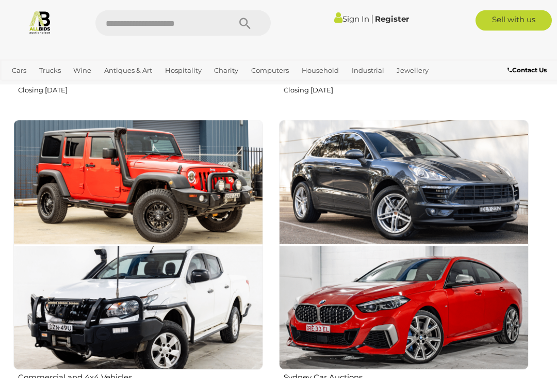
scroll to position [841, 0]
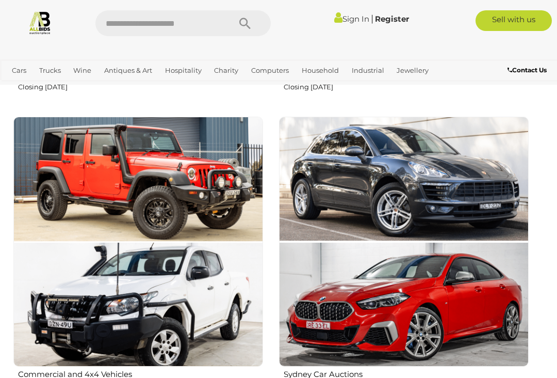
click at [83, 260] on img at bounding box center [138, 242] width 250 height 250
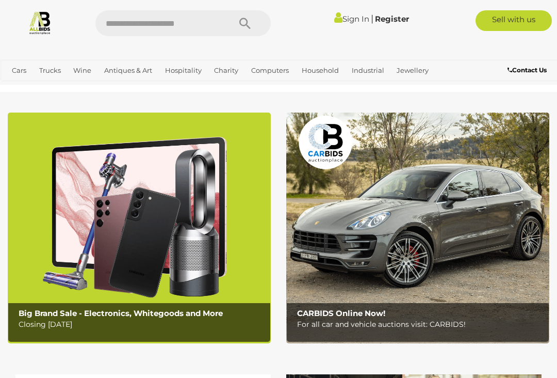
scroll to position [881, 0]
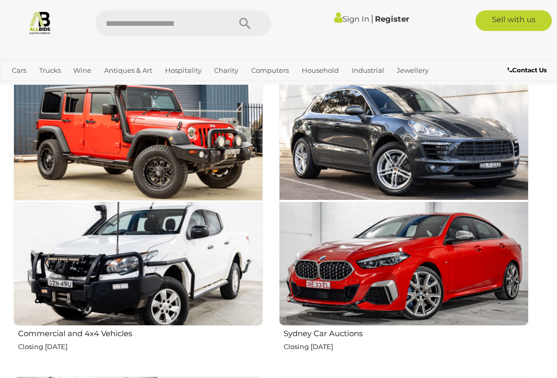
click at [89, 168] on img at bounding box center [138, 201] width 250 height 250
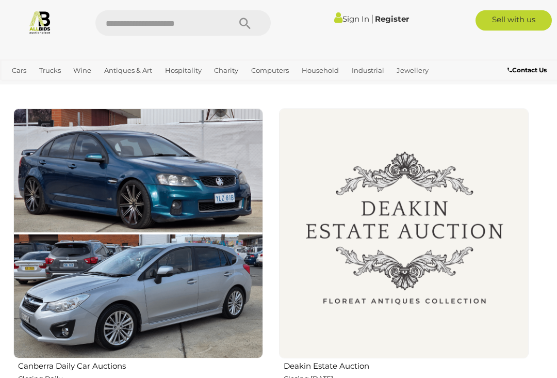
scroll to position [1450, 0]
click at [75, 248] on img at bounding box center [138, 233] width 250 height 250
